Goal: Task Accomplishment & Management: Use online tool/utility

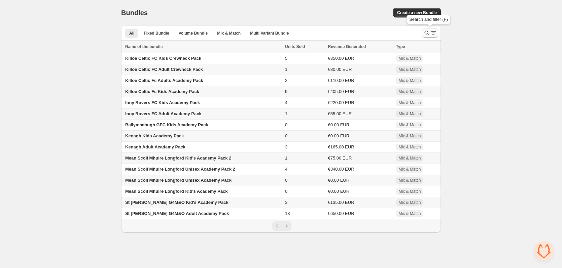
click at [425, 31] on icon "Search and filter results" at bounding box center [426, 33] width 4 height 4
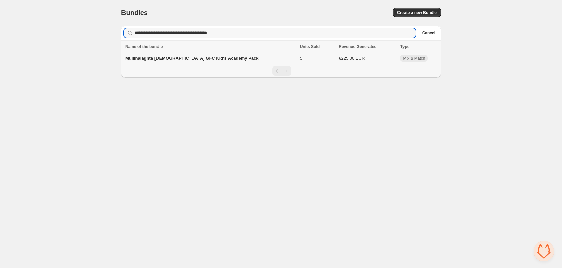
type input "**********"
click at [214, 61] on span "Mullinalaghta [DEMOGRAPHIC_DATA] GFC Kid's Academy Pack" at bounding box center [192, 58] width 134 height 5
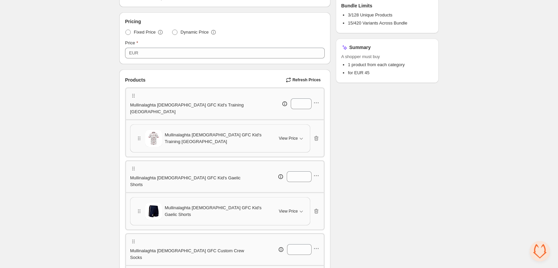
scroll to position [202, 0]
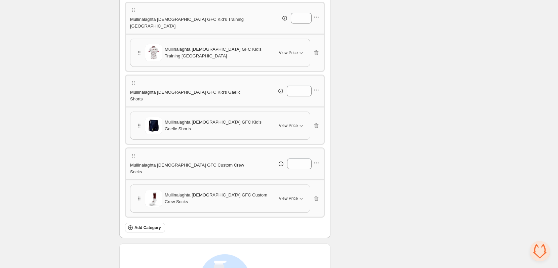
click at [199, 89] on p "Mullinalaghta [DEMOGRAPHIC_DATA] GFC Kid's Gaelic Shorts" at bounding box center [189, 95] width 119 height 13
click at [199, 89] on p "Mullinalaghta Ladies GFC Kid's Gaelic Shorts" at bounding box center [189, 95] width 119 height 13
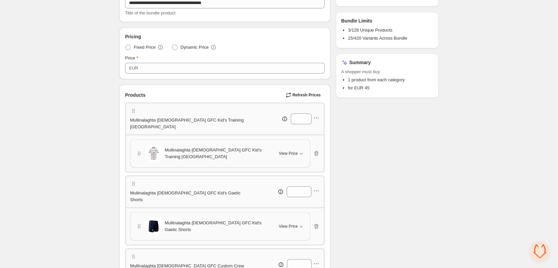
scroll to position [0, 0]
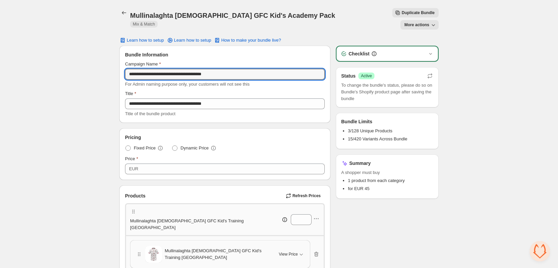
drag, startPoint x: 171, startPoint y: 62, endPoint x: 123, endPoint y: 63, distance: 47.8
click at [123, 63] on div "**********" at bounding box center [225, 84] width 211 height 77
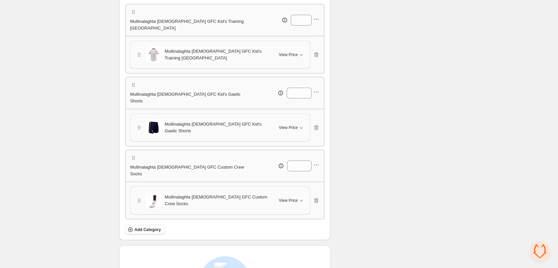
scroll to position [202, 0]
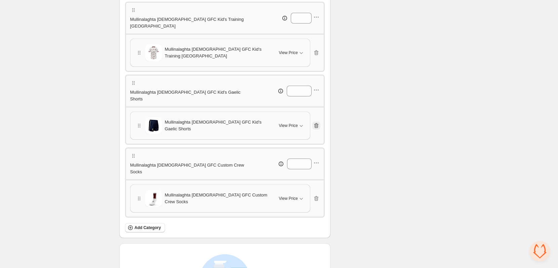
click at [314, 122] on icon "button" at bounding box center [316, 125] width 7 height 7
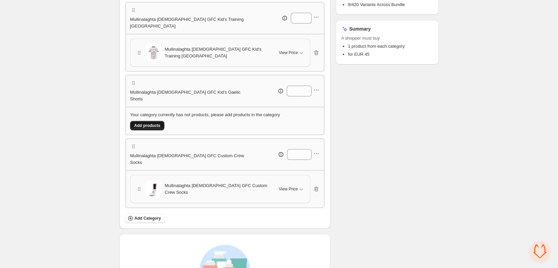
click at [158, 121] on button "Add products" at bounding box center [147, 125] width 34 height 9
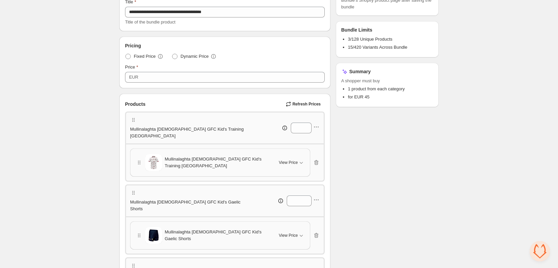
scroll to position [0, 0]
